Goal: Task Accomplishment & Management: Use online tool/utility

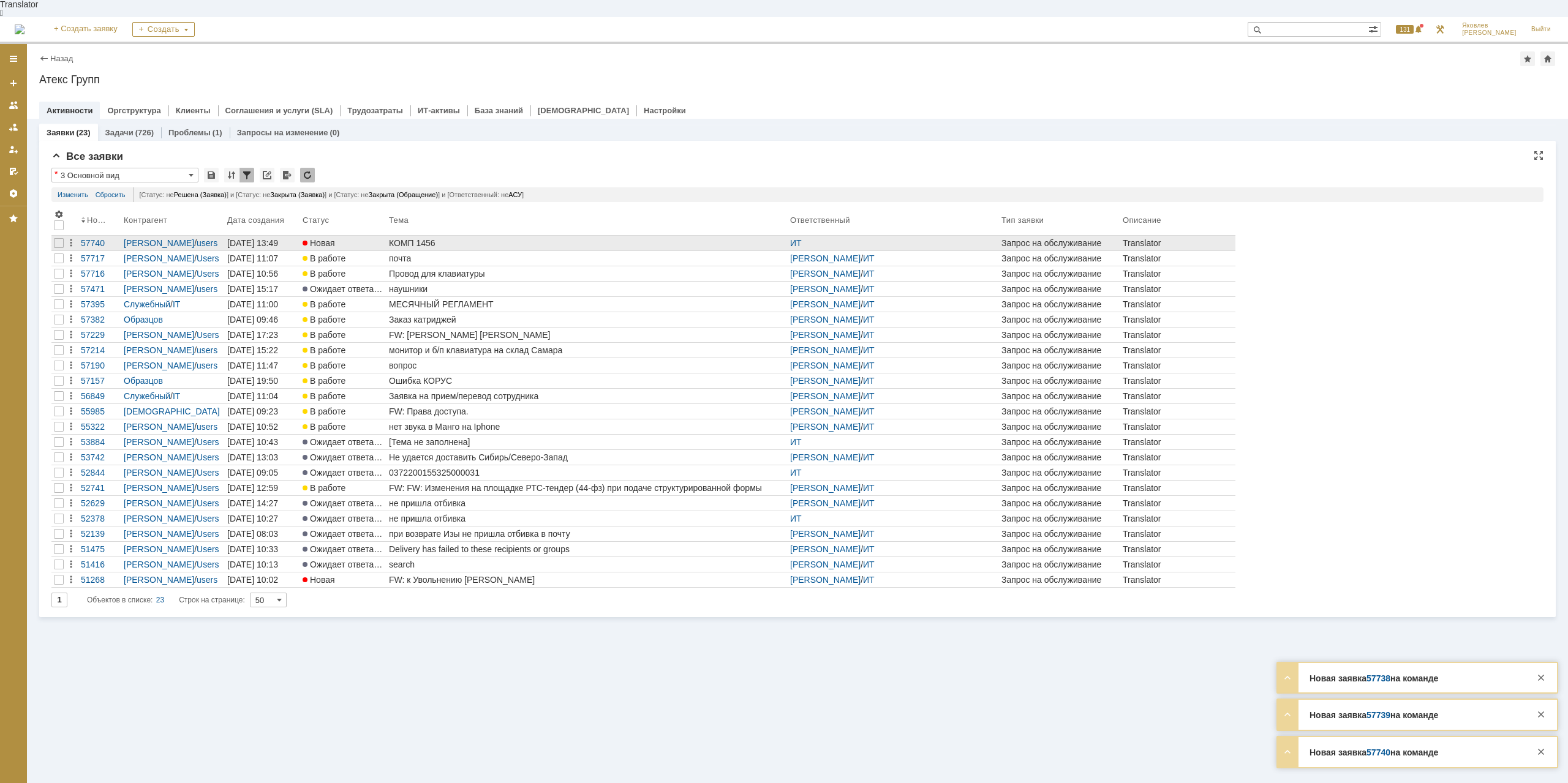
click at [564, 236] on link "КОМП 1456" at bounding box center [587, 243] width 401 height 15
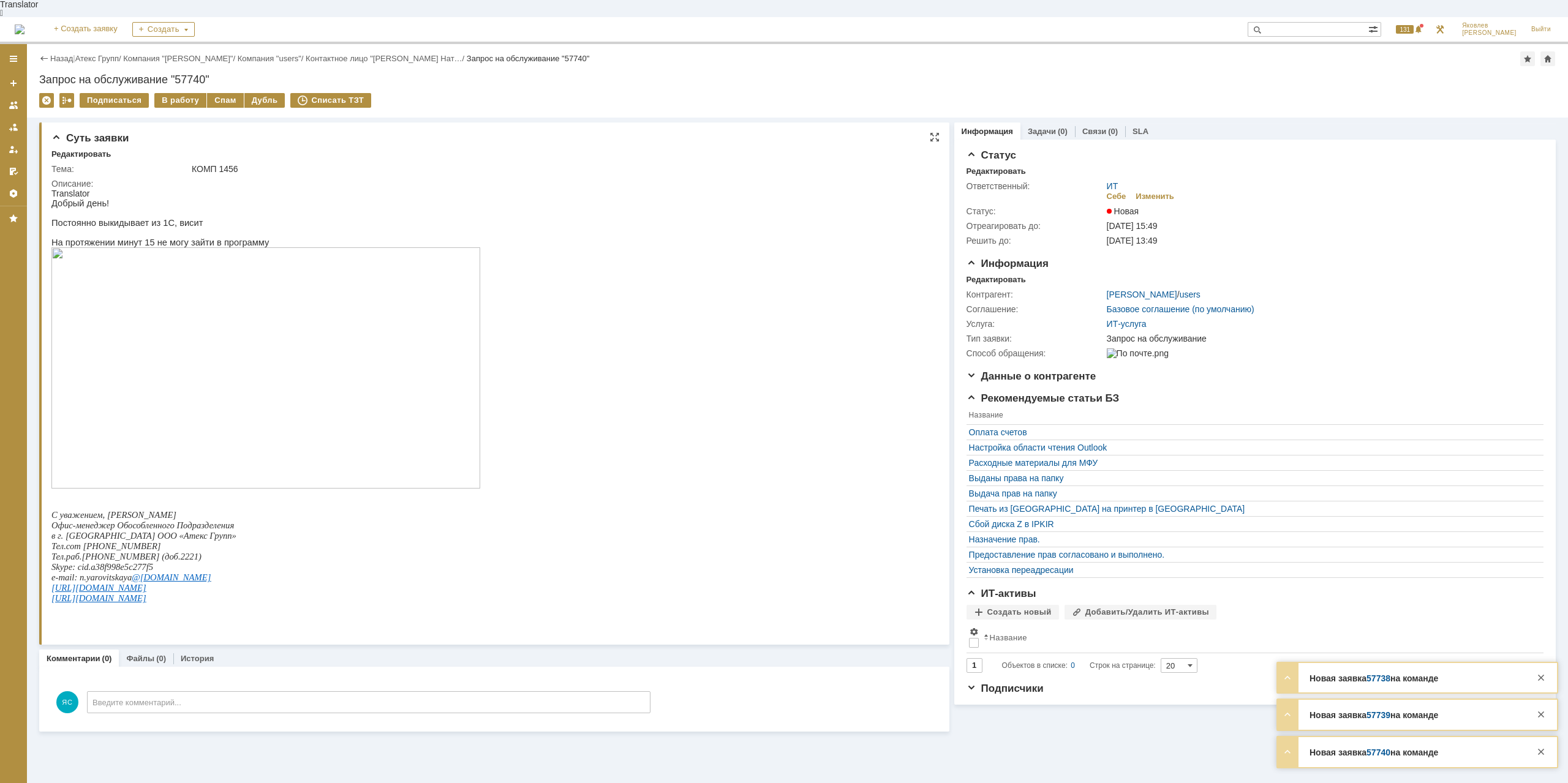
click at [204, 301] on img at bounding box center [265, 368] width 428 height 241
drag, startPoint x: 133, startPoint y: 206, endPoint x: 161, endPoint y: 217, distance: 30.1
click at [171, 214] on div "Добрый день! Постоянно выкидывает из 1С, висит На протяжении минут 15 не могу з…" at bounding box center [265, 411] width 428 height 425
click at [161, 218] on p "Постоянно выкидывает из 1С, висит" at bounding box center [265, 223] width 428 height 10
drag, startPoint x: 219, startPoint y: 151, endPoint x: 254, endPoint y: 153, distance: 35.1
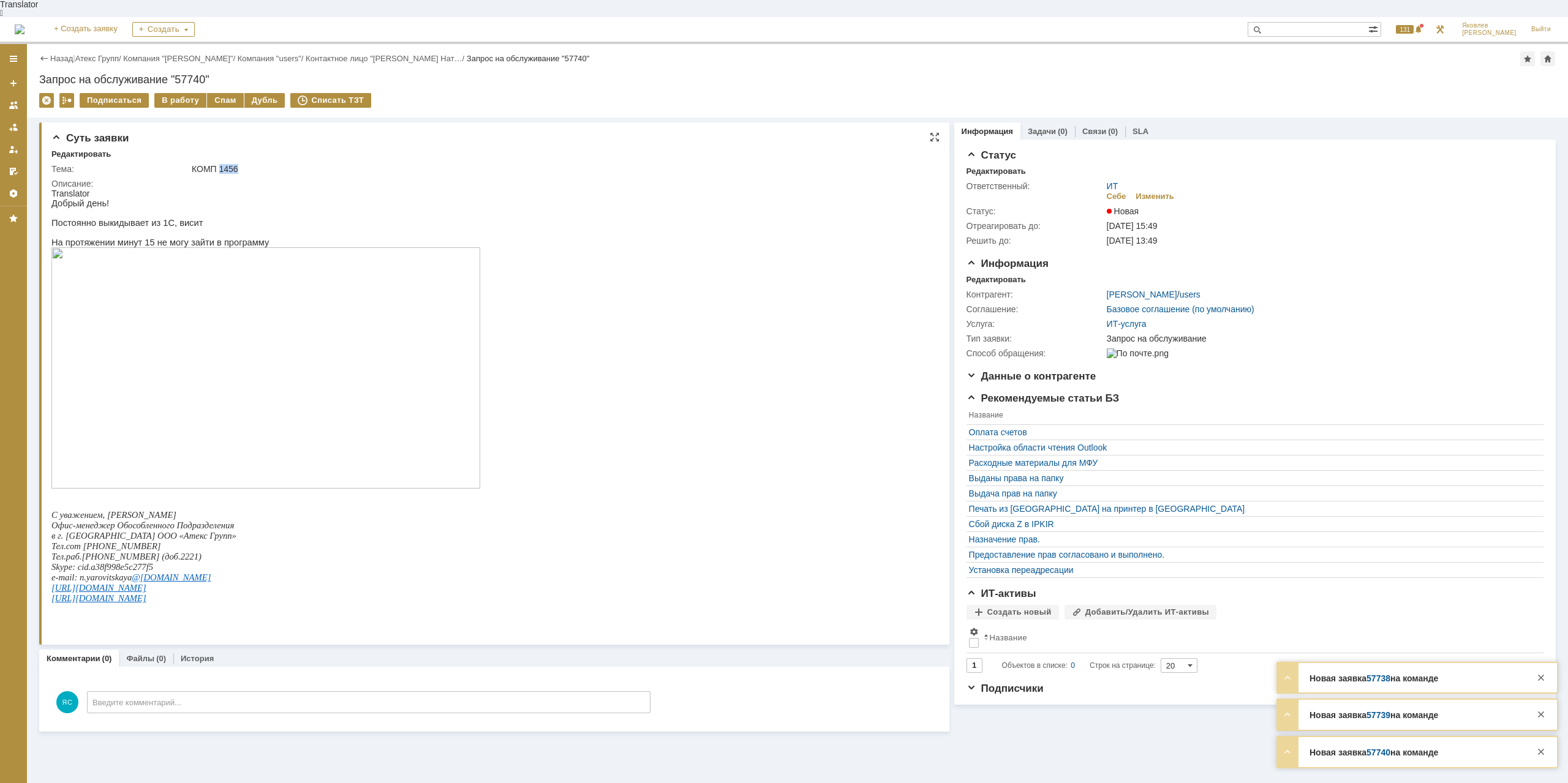
click at [254, 164] on div "КОМП 1456" at bounding box center [560, 169] width 736 height 10
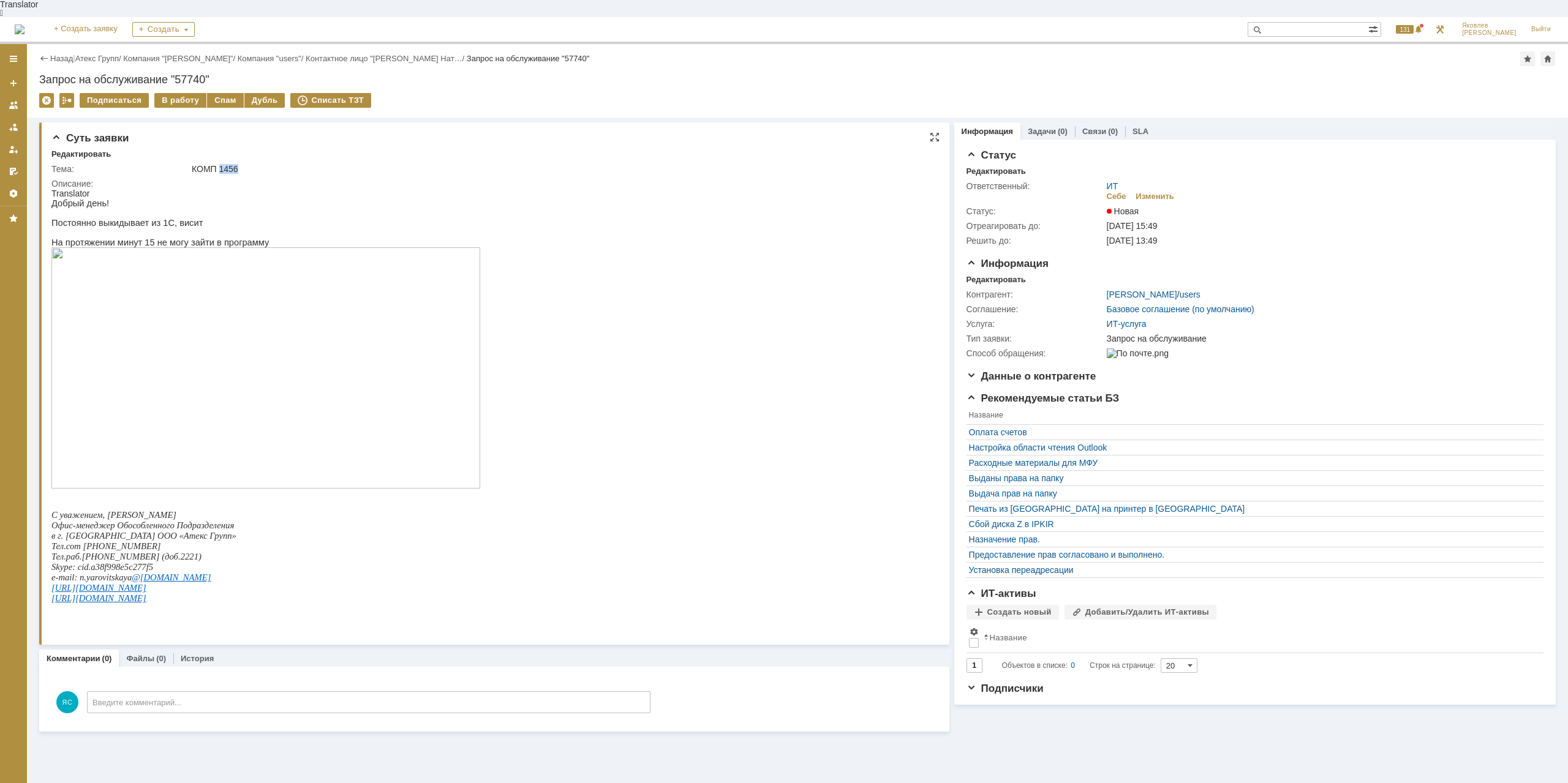
copy div "1456"
click at [439, 164] on div "КОМП 1456" at bounding box center [560, 169] width 736 height 10
click at [165, 93] on div "В работу" at bounding box center [180, 100] width 52 height 15
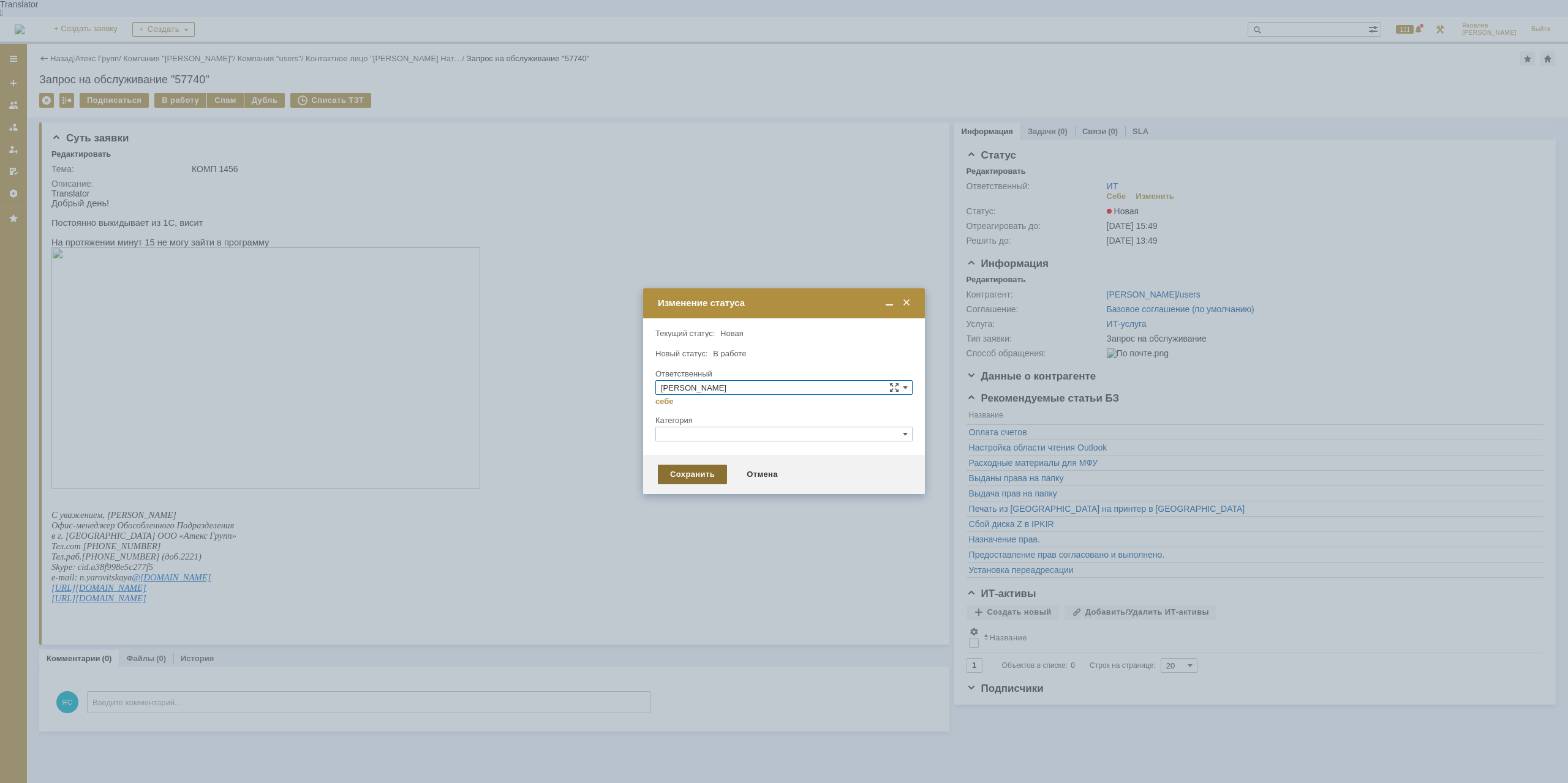
click at [670, 473] on div "Сохранить" at bounding box center [692, 475] width 69 height 20
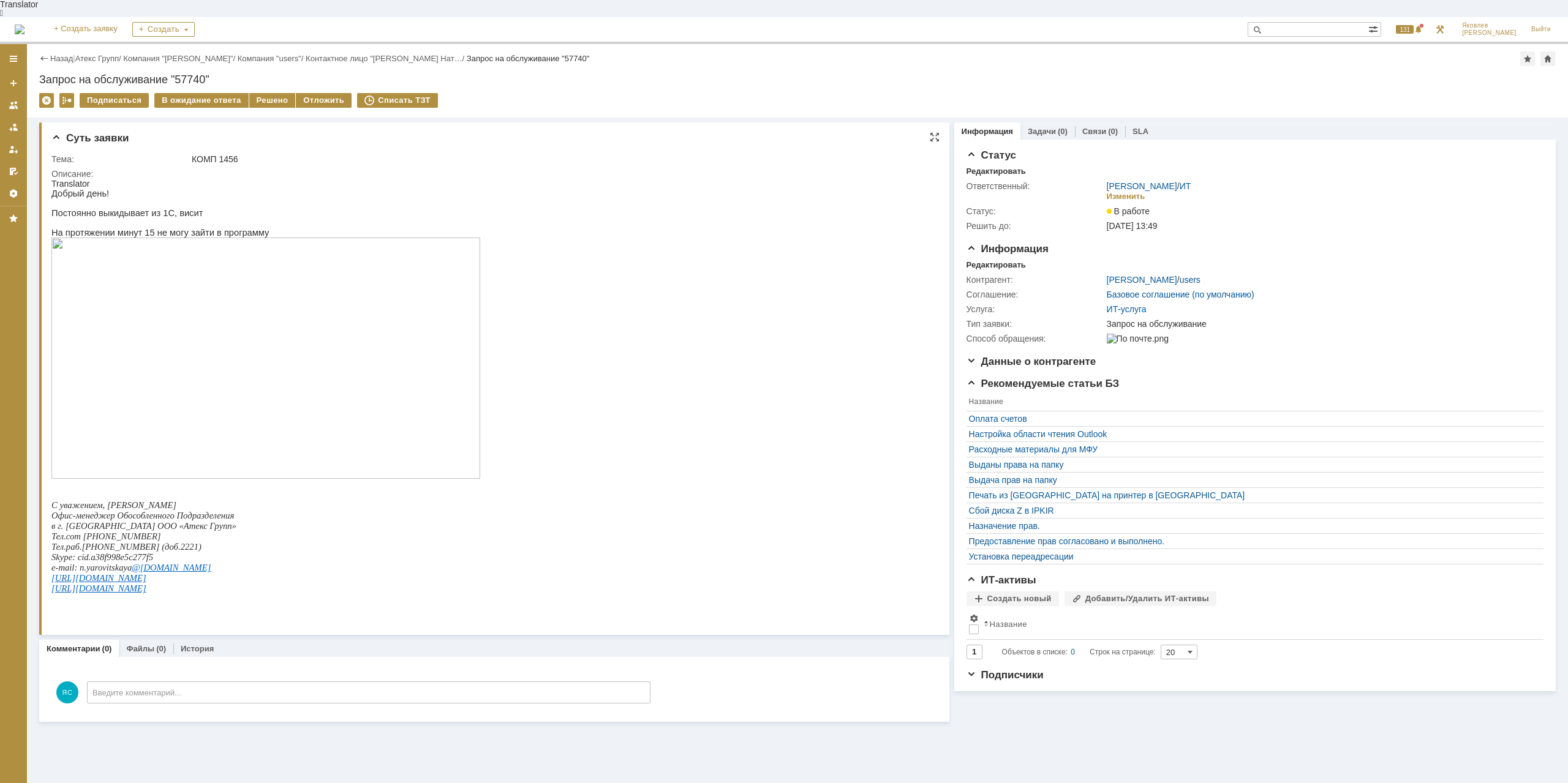
click at [814, 348] on html "Translator Добрый день! Постоянно выкидывает из 1С, висит На протяжении минут 1…" at bounding box center [490, 396] width 879 height 435
drag, startPoint x: 604, startPoint y: 418, endPoint x: 313, endPoint y: 272, distance: 325.6
click at [603, 418] on html "Translator Добрый день! Постоянно выкидывает из 1С, висит На протяжении минут 1…" at bounding box center [490, 396] width 879 height 435
click at [194, 93] on div "В ожидание ответа" at bounding box center [201, 100] width 94 height 15
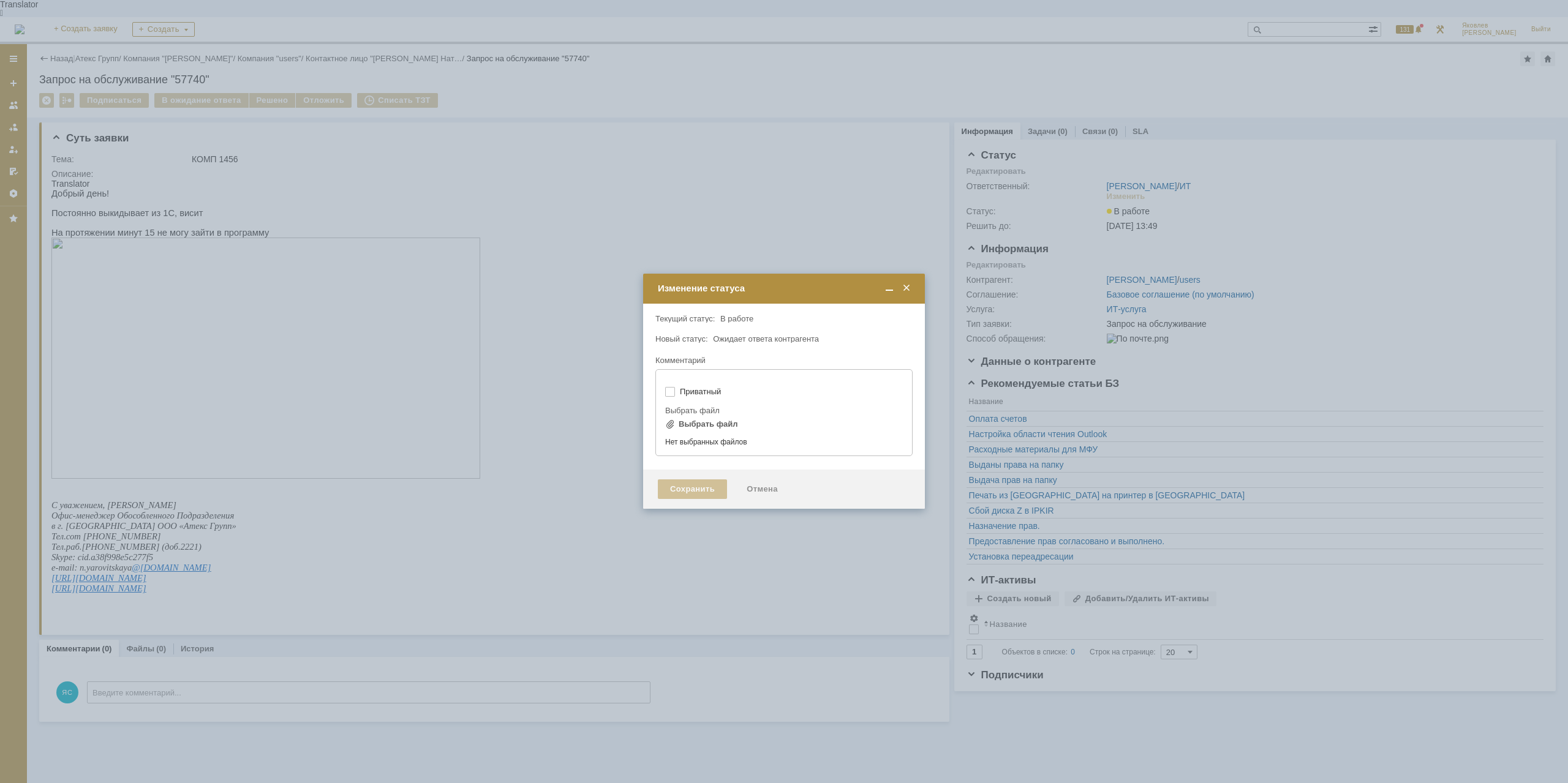
type input "[не указано]"
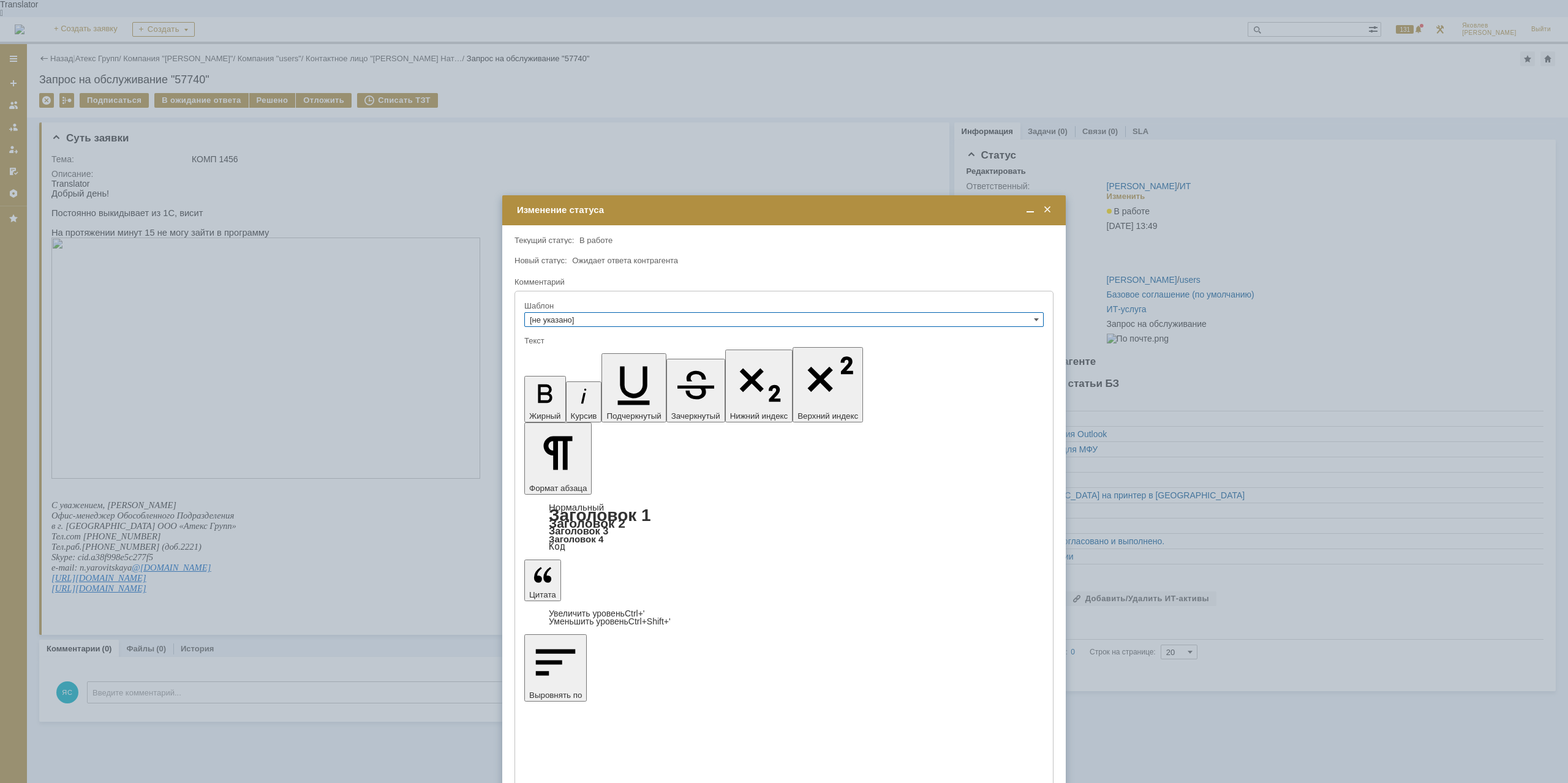
click at [569, 316] on input "[не указано]" at bounding box center [784, 319] width 520 height 15
click at [569, 316] on input "text" at bounding box center [784, 319] width 520 height 15
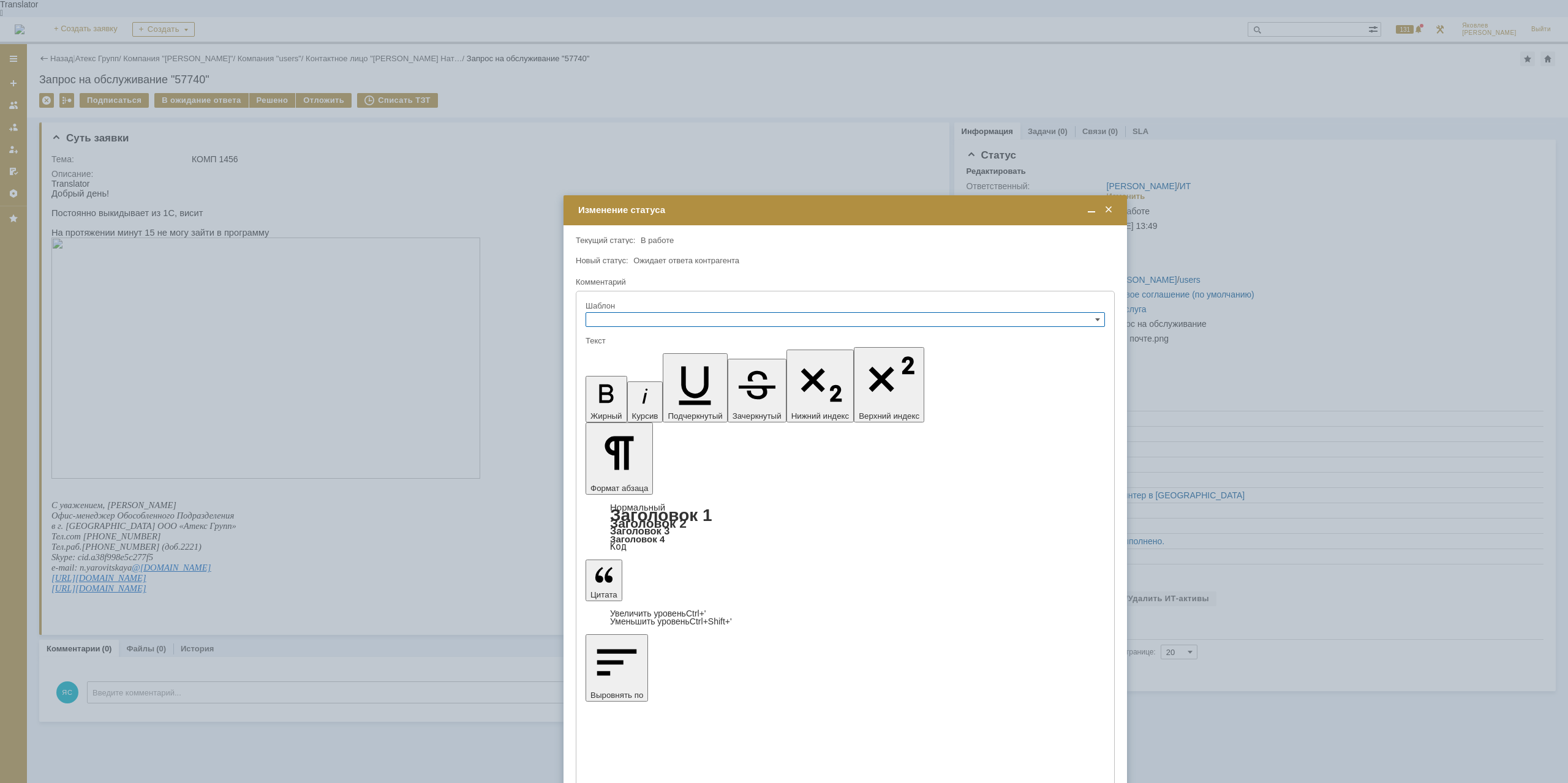
type input "[не указано]"
drag, startPoint x: 942, startPoint y: 215, endPoint x: 1003, endPoint y: 215, distance: 61.0
click at [1003, 215] on div "Изменение статуса" at bounding box center [846, 210] width 536 height 11
click at [626, 318] on input "[не указано]" at bounding box center [845, 319] width 520 height 15
click at [632, 403] on span "Не дозвонились" at bounding box center [845, 407] width 508 height 10
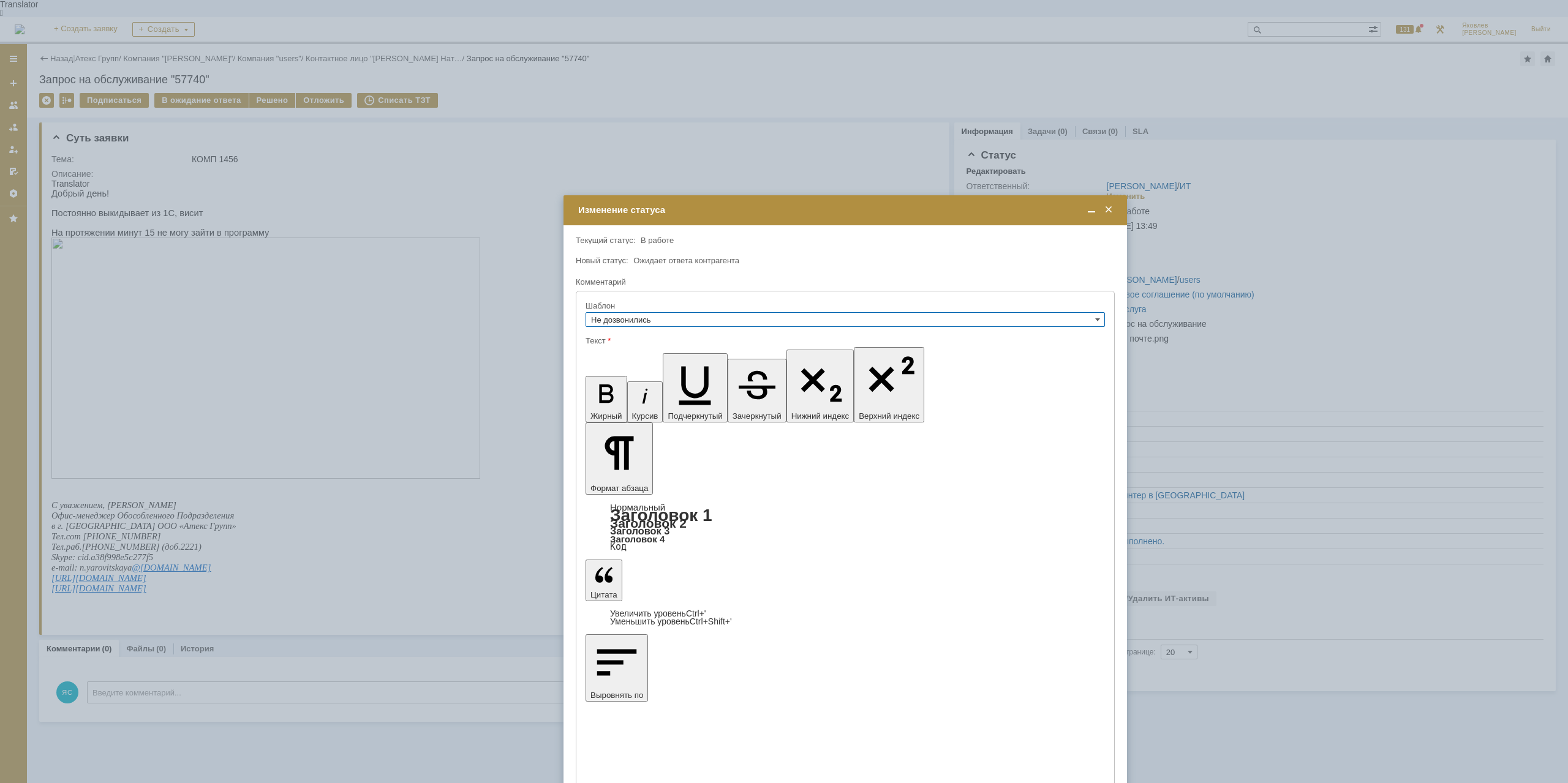
type input "Не дозвонились"
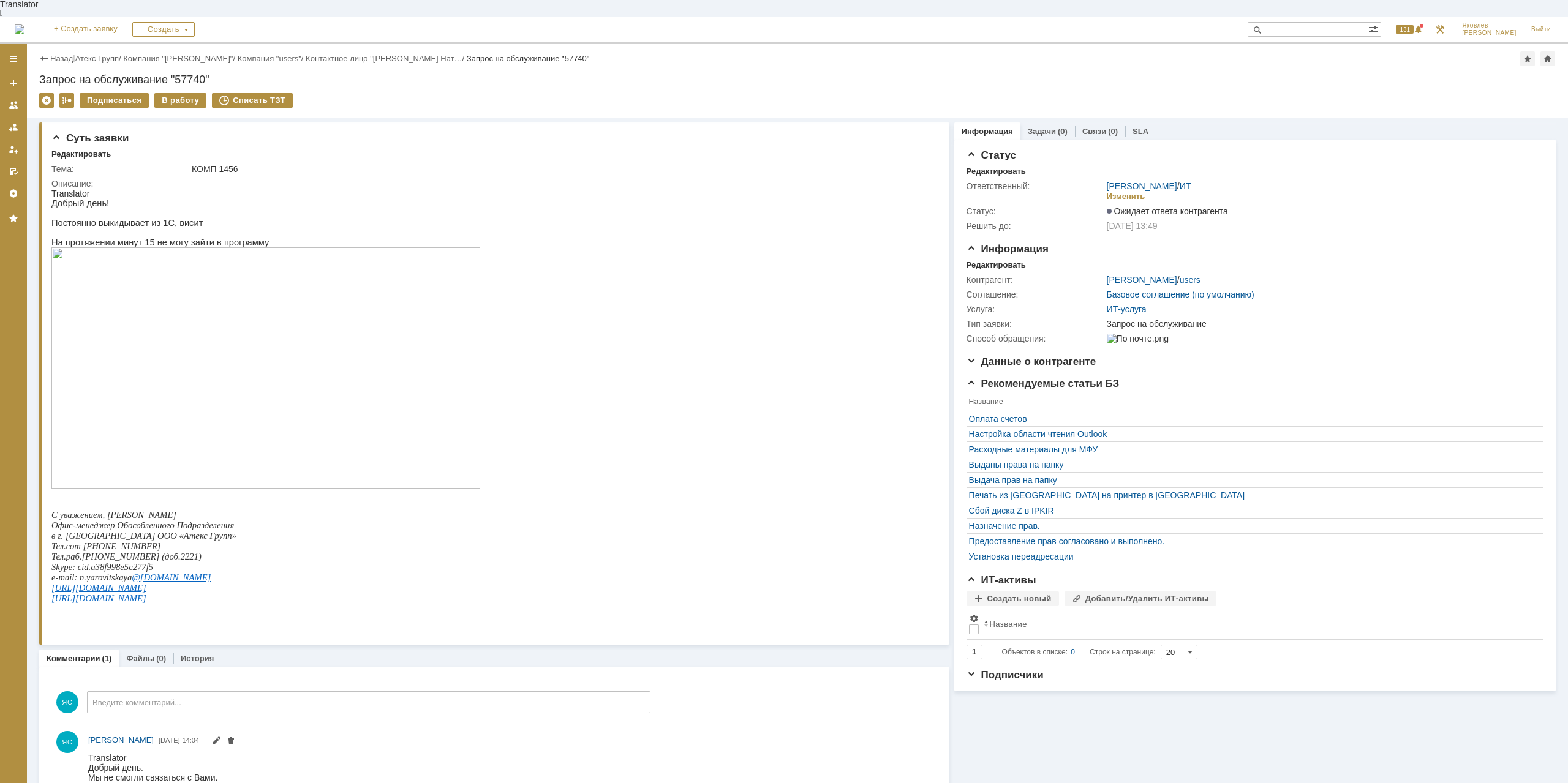
click at [94, 54] on link "Атекс Групп" at bounding box center [97, 58] width 43 height 9
